Goal: Task Accomplishment & Management: Complete application form

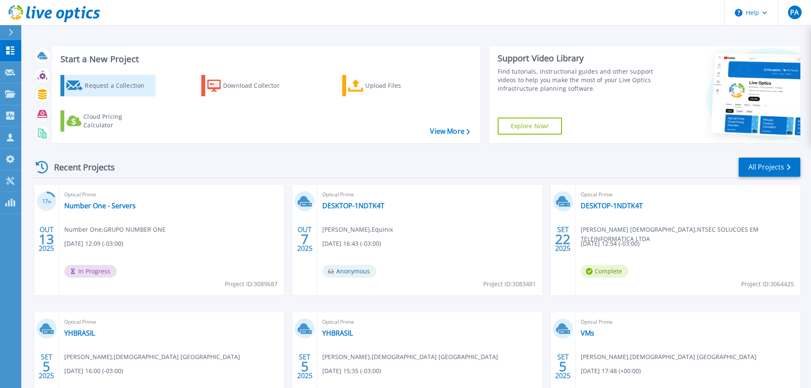
click at [120, 85] on div "Request a Collection" at bounding box center [119, 85] width 68 height 17
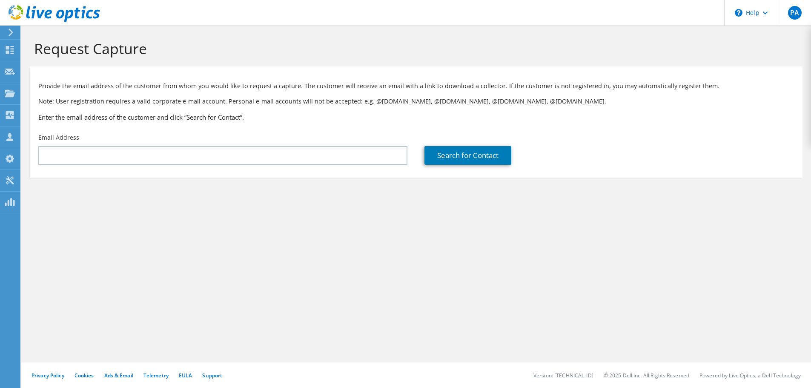
click at [126, 156] on input "text" at bounding box center [222, 155] width 369 height 19
drag, startPoint x: 0, startPoint y: 0, endPoint x: 126, endPoint y: 156, distance: 200.7
click at [126, 156] on input "text" at bounding box center [222, 155] width 369 height 19
type input "f"
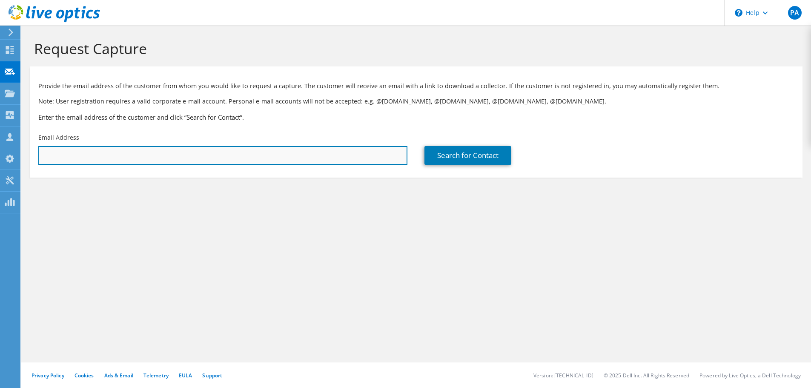
type input "f"
drag, startPoint x: 107, startPoint y: 160, endPoint x: 113, endPoint y: 157, distance: 6.7
click at [107, 160] on input "mmendes@a5" at bounding box center [222, 155] width 369 height 19
drag, startPoint x: 107, startPoint y: 156, endPoint x: 23, endPoint y: 157, distance: 84.3
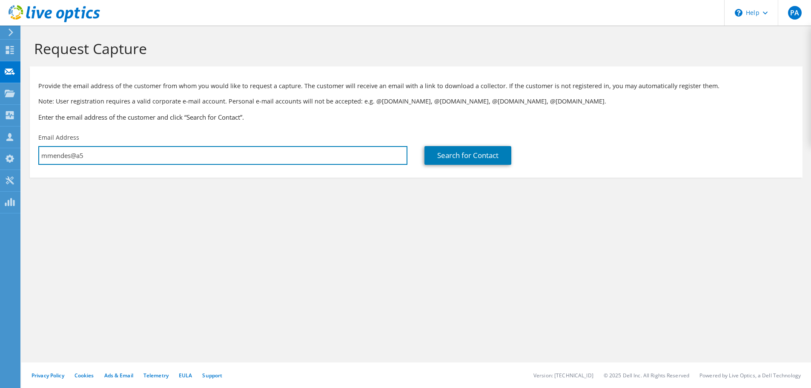
click at [21, 156] on div "PA Channel Partner [PERSON_NAME] [PERSON_NAME][EMAIL_ADDRESS][DOMAIN_NAME] Equi…" at bounding box center [405, 194] width 811 height 388
paste input "[DOMAIN_NAME]"
type input "[EMAIL_ADDRESS][DOMAIN_NAME]"
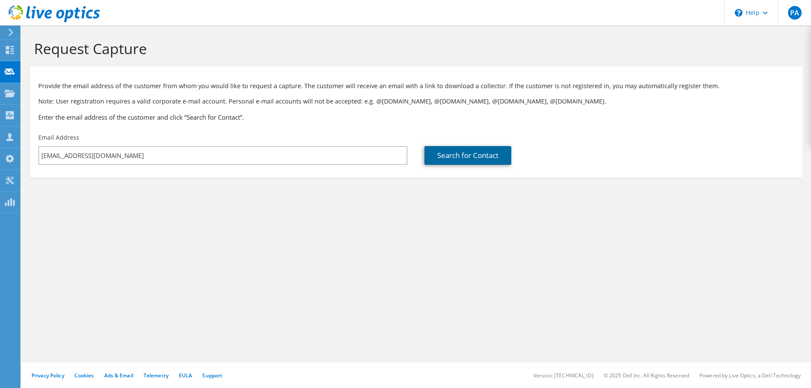
click at [452, 156] on link "Search for Contact" at bounding box center [468, 155] width 87 height 19
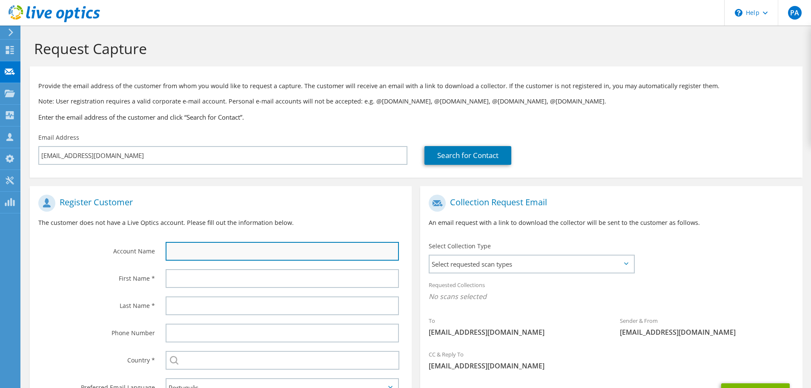
click at [221, 254] on input "text" at bounding box center [282, 251] width 233 height 19
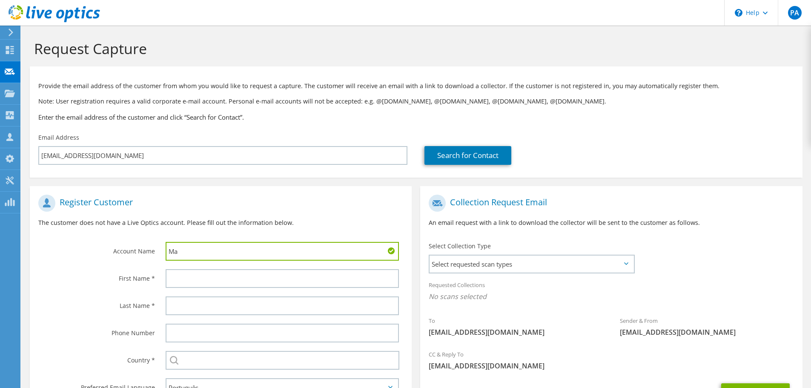
type input "M"
type input "A5 Solutions"
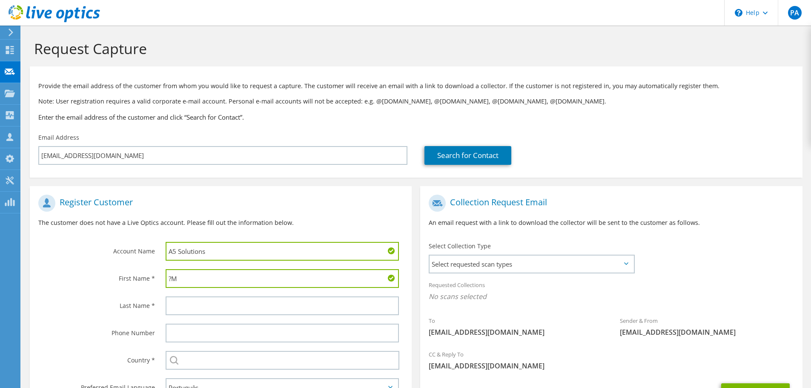
type input "?"
type input "[PERSON_NAME]"
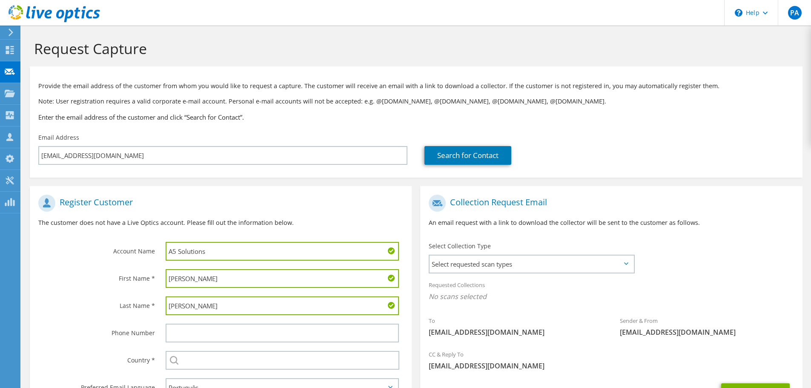
scroll to position [78, 0]
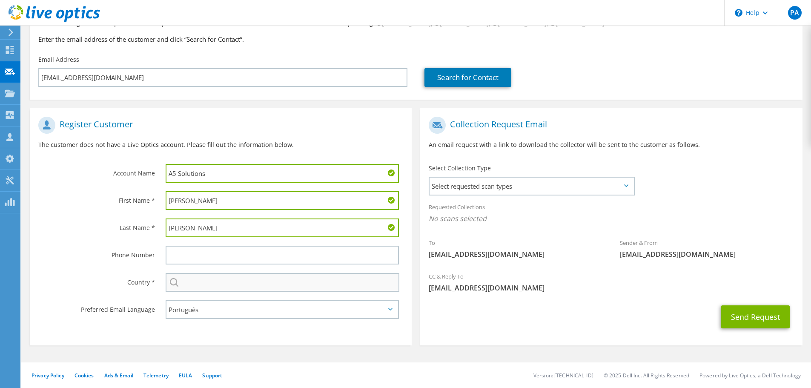
type input "[PERSON_NAME]"
click at [212, 282] on input "text" at bounding box center [283, 282] width 234 height 19
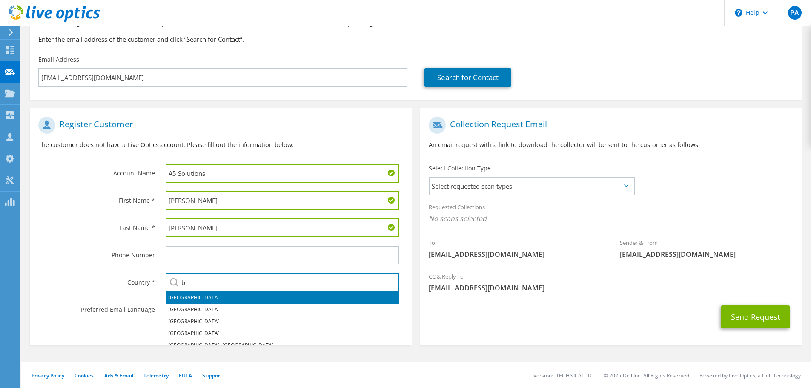
click at [182, 295] on li "[GEOGRAPHIC_DATA]" at bounding box center [282, 298] width 233 height 12
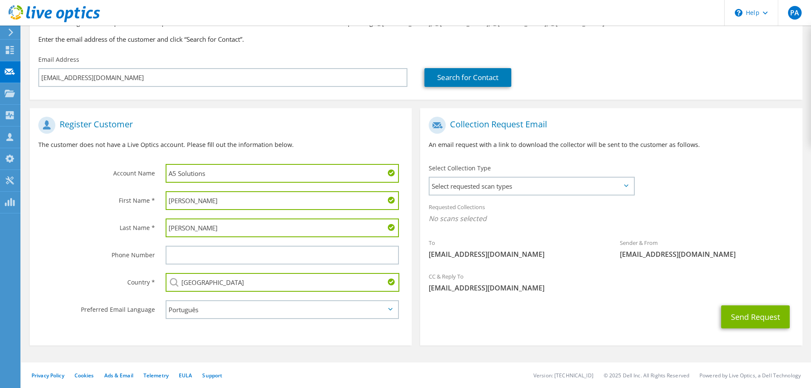
type input "[GEOGRAPHIC_DATA]"
click at [405, 337] on section "Register Customer The customer does not have a Live Optics account. Please fill…" at bounding box center [221, 226] width 382 height 237
click at [495, 193] on span "Select requested scan types" at bounding box center [532, 186] width 204 height 17
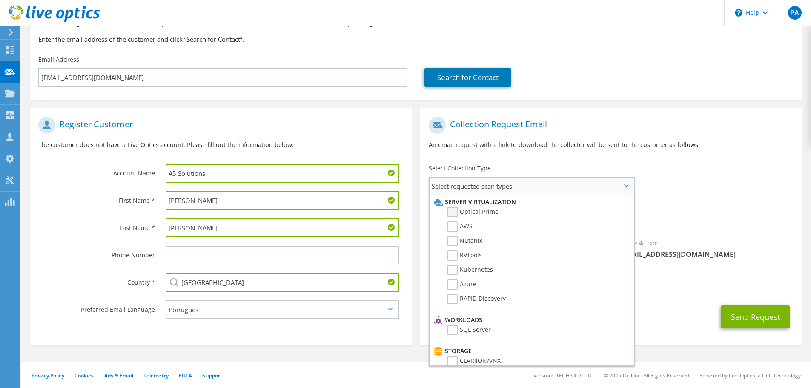
click at [454, 214] on label "Optical Prime" at bounding box center [473, 212] width 51 height 10
click at [0, 0] on input "Optical Prime" at bounding box center [0, 0] width 0 height 0
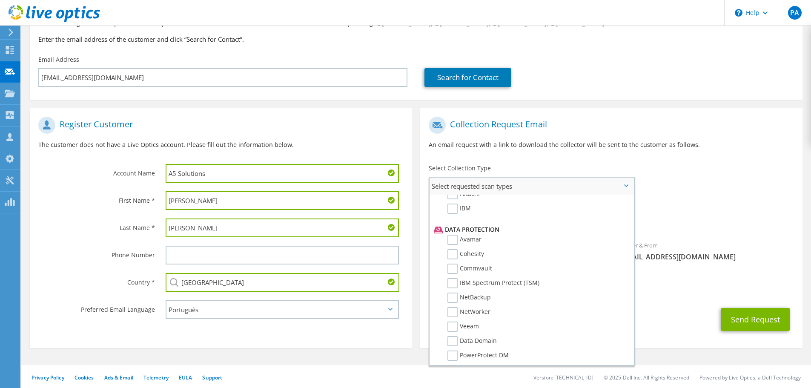
scroll to position [405, 0]
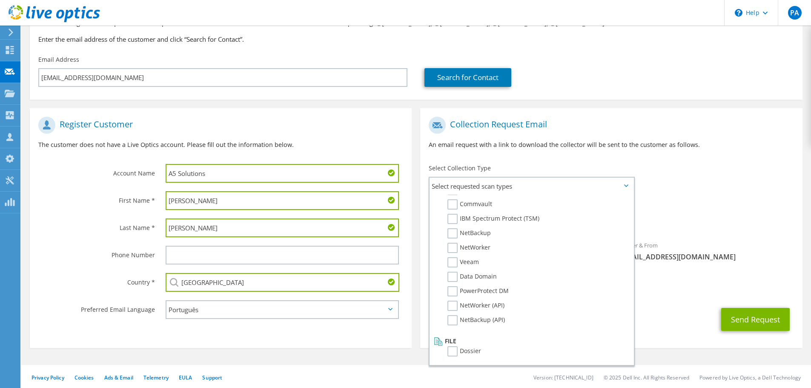
click at [672, 306] on div "Send Request" at bounding box center [611, 320] width 382 height 32
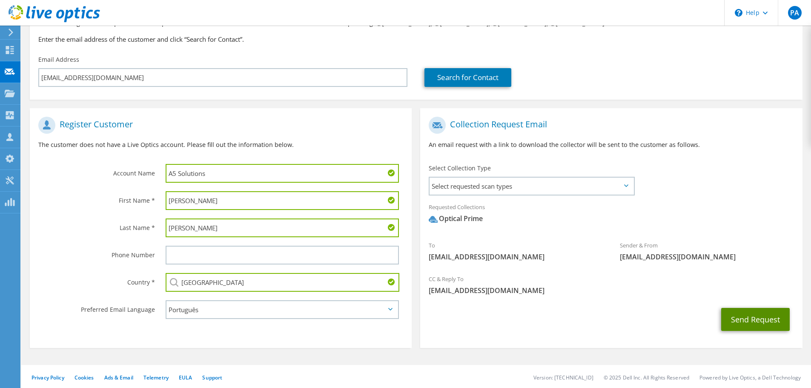
click at [743, 313] on button "Send Request" at bounding box center [755, 319] width 69 height 23
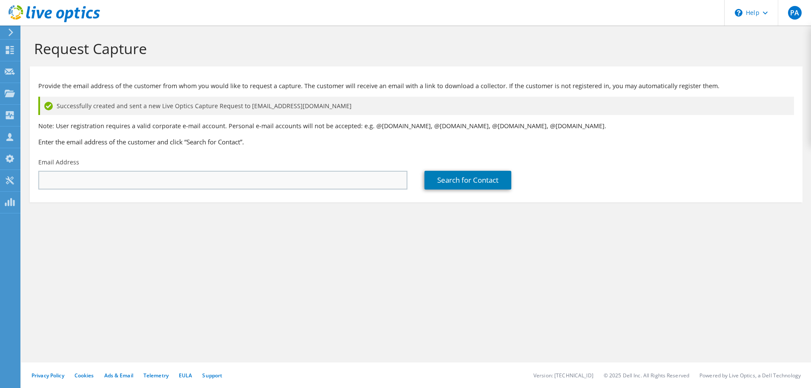
drag, startPoint x: 103, startPoint y: 191, endPoint x: 111, endPoint y: 183, distance: 11.4
click at [103, 191] on div "Email Address" at bounding box center [223, 174] width 386 height 40
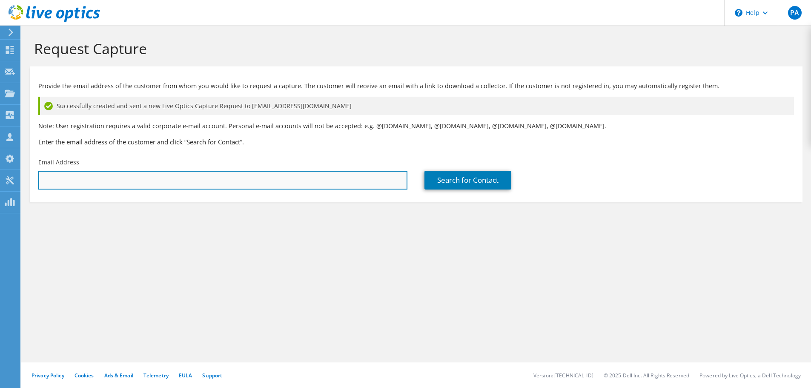
click at [111, 183] on input "text" at bounding box center [222, 180] width 369 height 19
paste input "ricardo.gomes@protel.com.br"
type input "ricardo.gomes@protel.com.br"
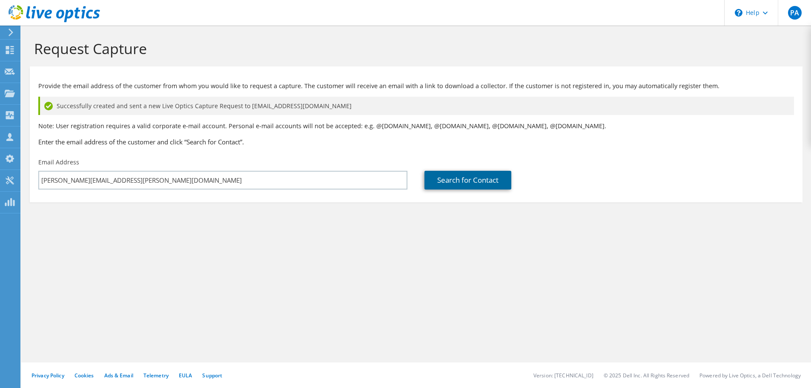
click at [471, 176] on link "Search for Contact" at bounding box center [468, 180] width 87 height 19
type input "GRUPO PROTEL LTDA"
type input "Jose Ricardo"
type input "[GEOGRAPHIC_DATA]"
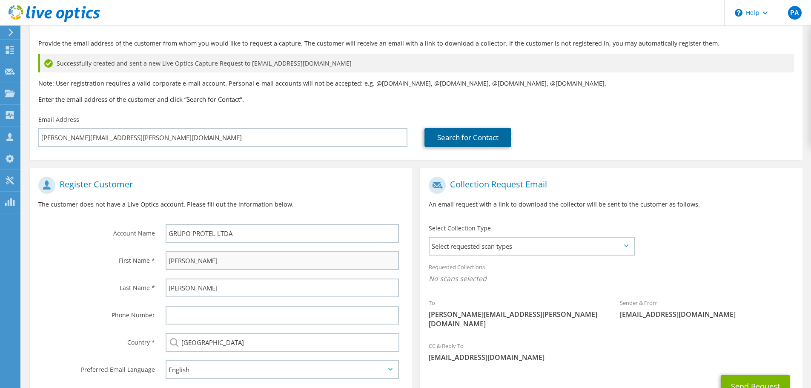
scroll to position [85, 0]
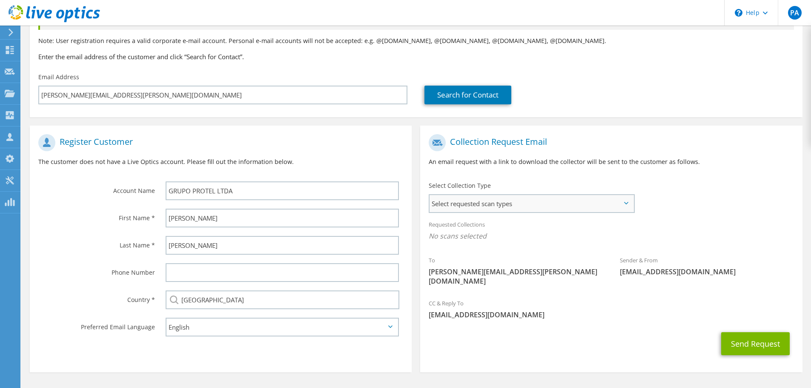
click at [503, 212] on div "Select requested scan types Server Virtualization Optical Prime AWS Nutanix SC" at bounding box center [532, 203] width 206 height 19
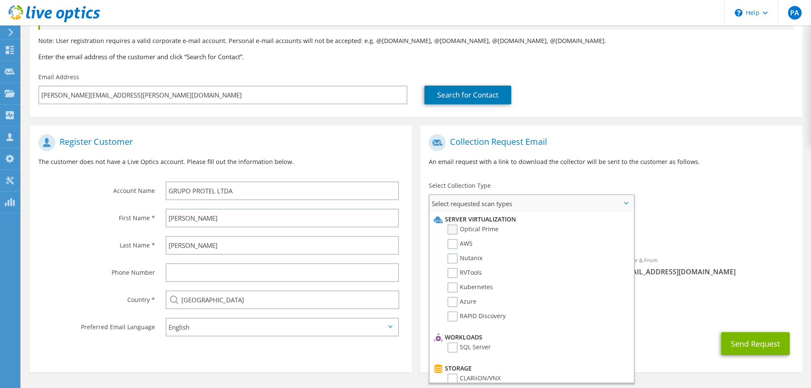
click at [455, 233] on label "Optical Prime" at bounding box center [473, 229] width 51 height 10
click at [0, 0] on input "Optical Prime" at bounding box center [0, 0] width 0 height 0
click at [714, 229] on div "Requested Collections No scans selected Optical Prime" at bounding box center [611, 232] width 382 height 34
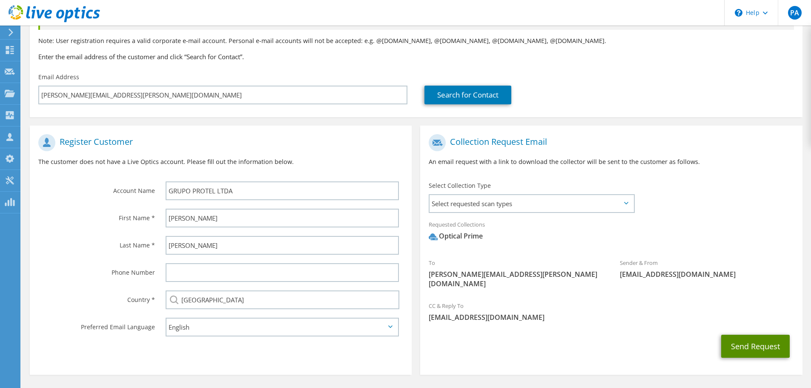
click at [744, 335] on button "Send Request" at bounding box center [755, 346] width 69 height 23
